Goal: Task Accomplishment & Management: Manage account settings

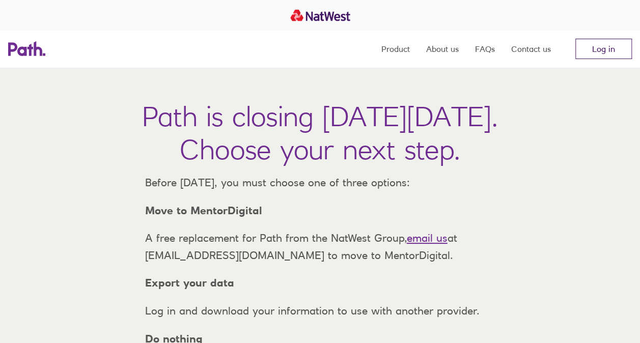
click at [600, 56] on link "Log in" at bounding box center [604, 49] width 57 height 20
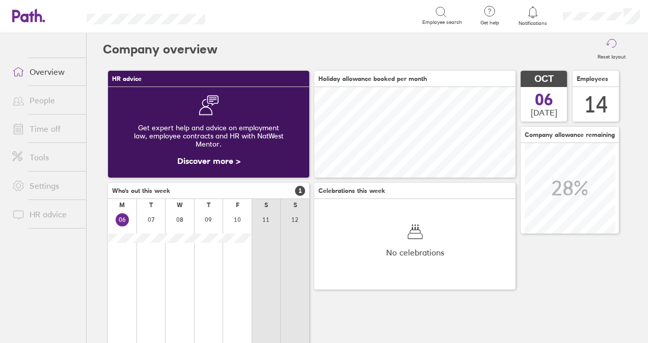
scroll to position [91, 201]
click at [52, 134] on link "Time off" at bounding box center [45, 129] width 82 height 20
